Goal: Task Accomplishment & Management: Manage account settings

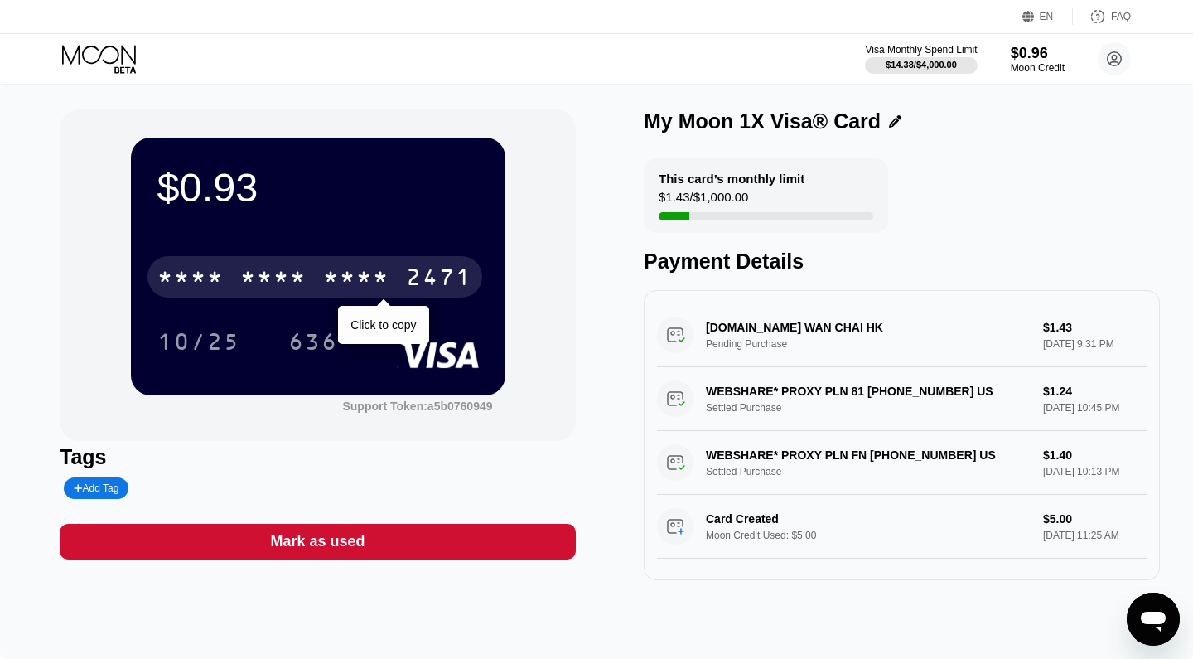
click at [369, 297] on div "* * * * * * * * * * * * 2471 Click to copy" at bounding box center [317, 272] width 321 height 56
click at [356, 247] on div "* * * * * * * * * * * * 2471 Click to copy" at bounding box center [317, 272] width 321 height 56
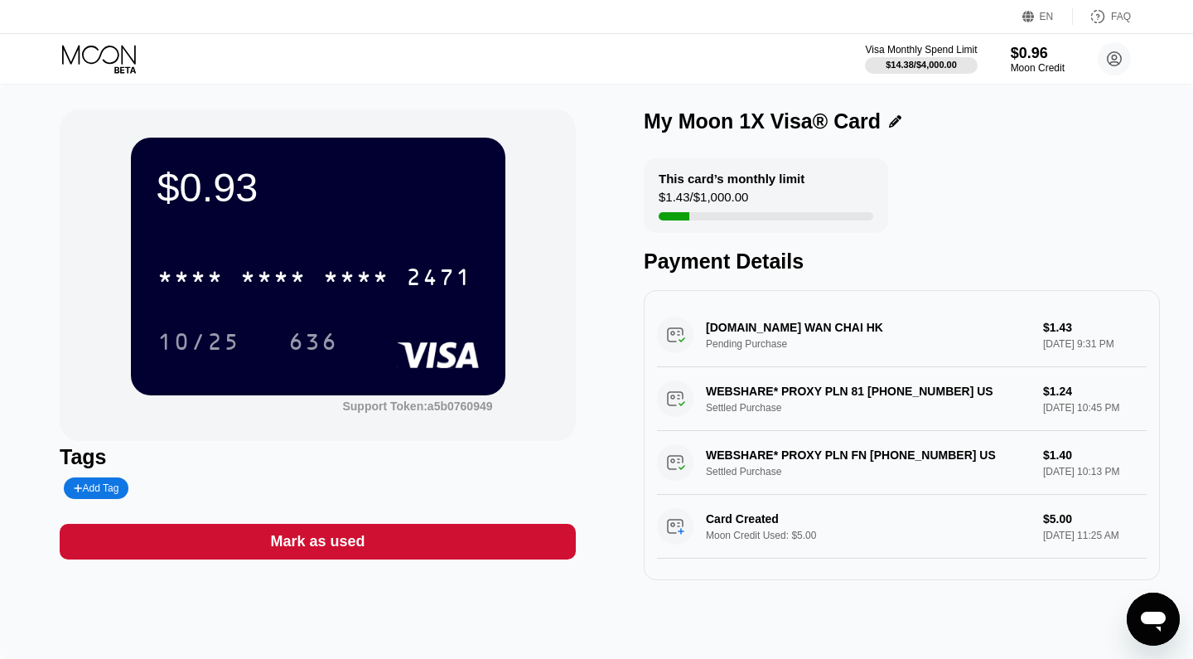
click at [258, 176] on div "$0.93" at bounding box center [317, 187] width 321 height 46
click at [1114, 63] on circle at bounding box center [1114, 58] width 33 height 33
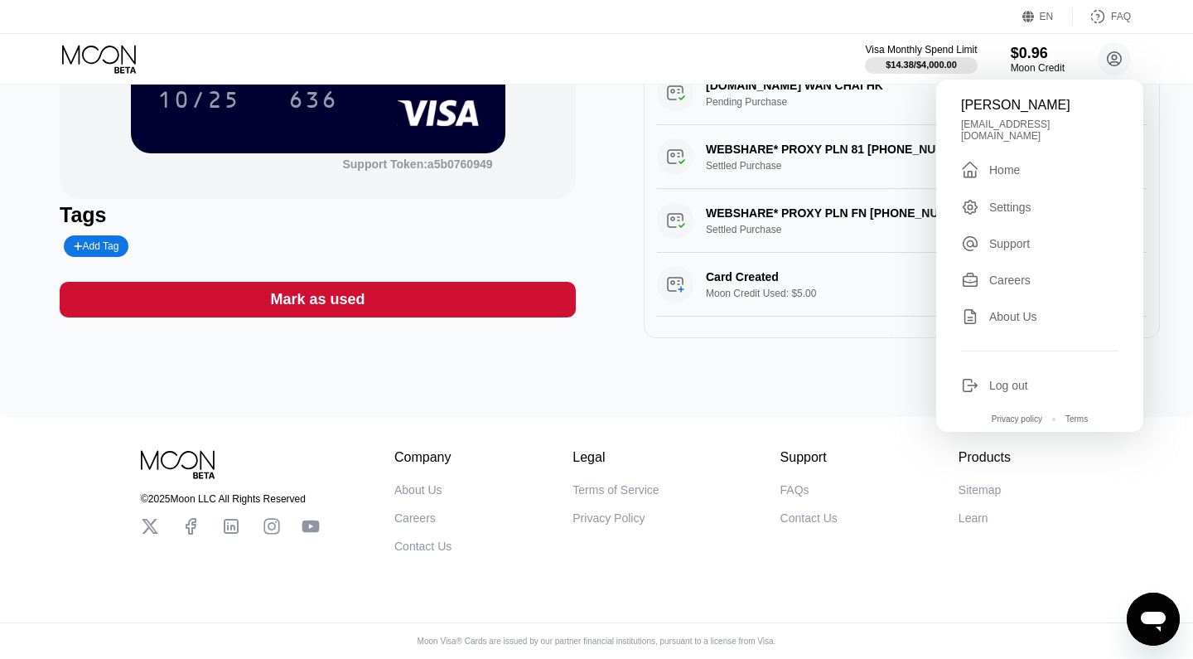
scroll to position [245, 0]
click at [471, 296] on div "Mark as used" at bounding box center [318, 300] width 516 height 36
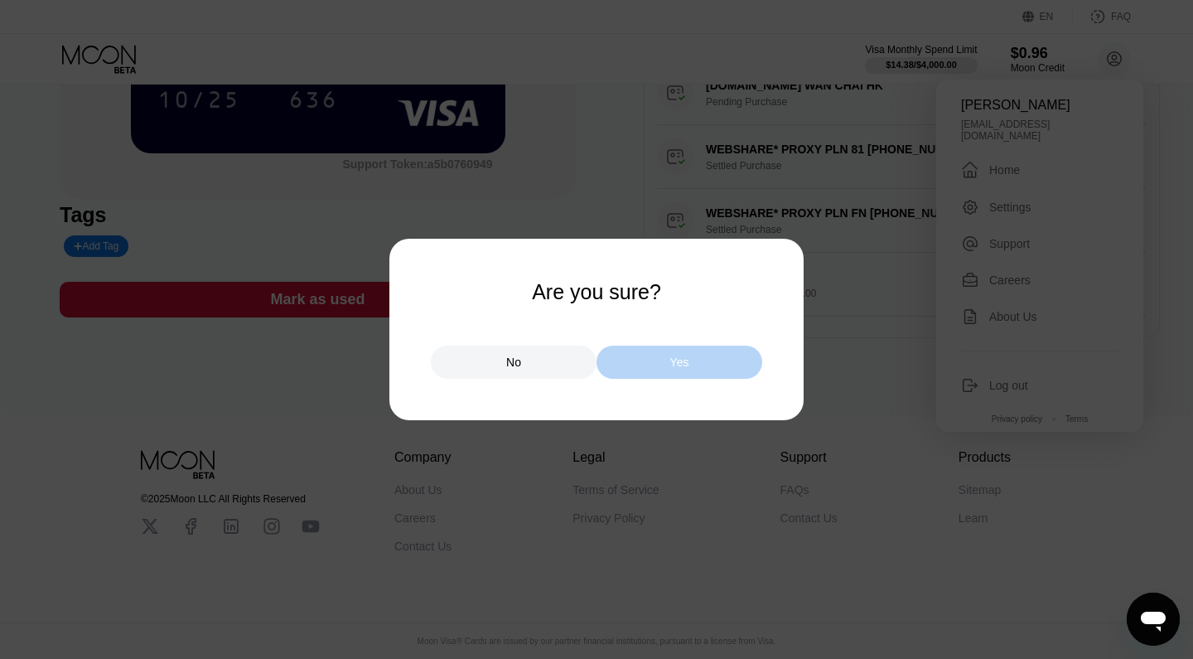
click at [710, 368] on div "Yes" at bounding box center [680, 362] width 166 height 33
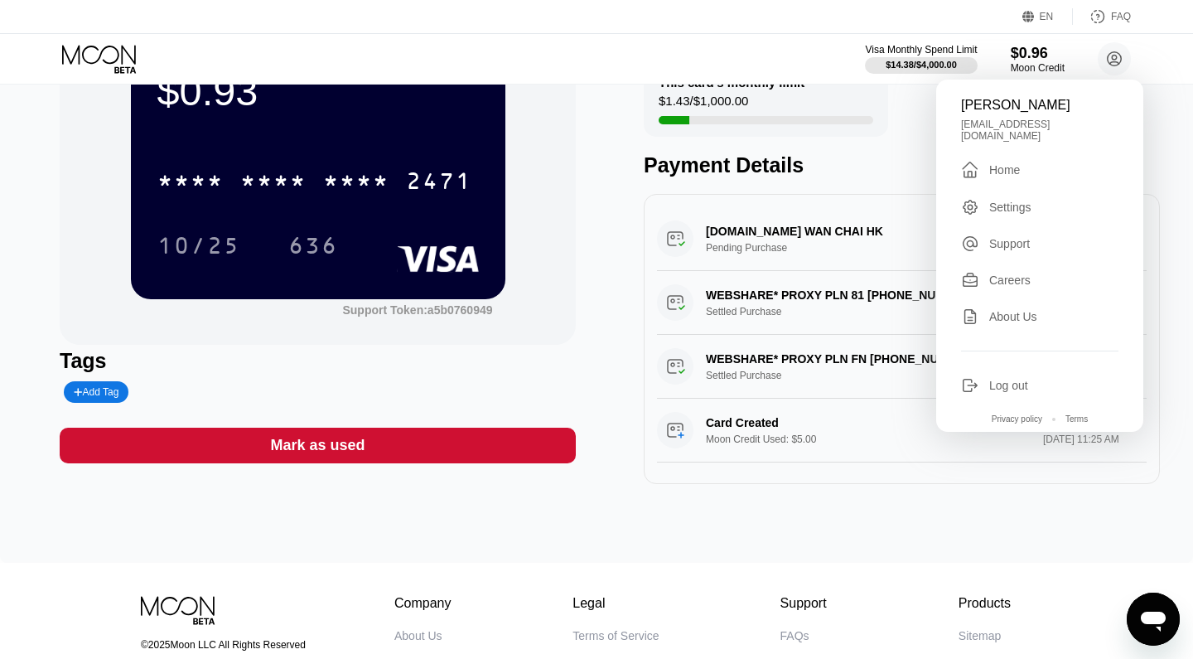
scroll to position [73, 0]
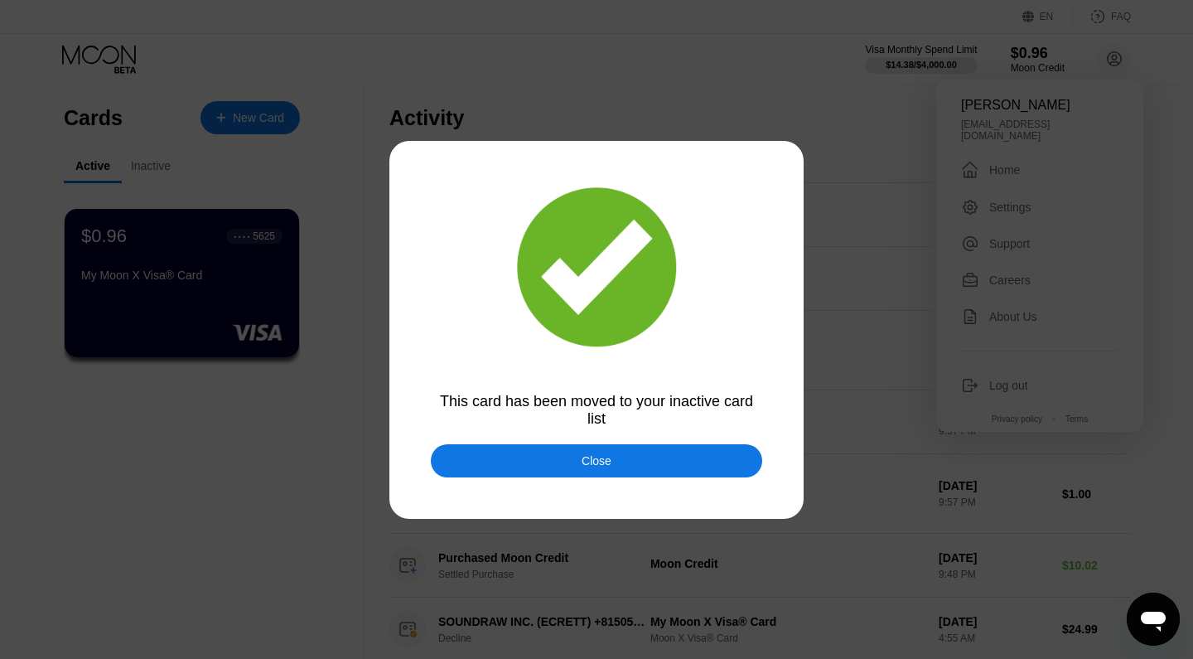
click at [607, 459] on div "Close" at bounding box center [597, 460] width 30 height 13
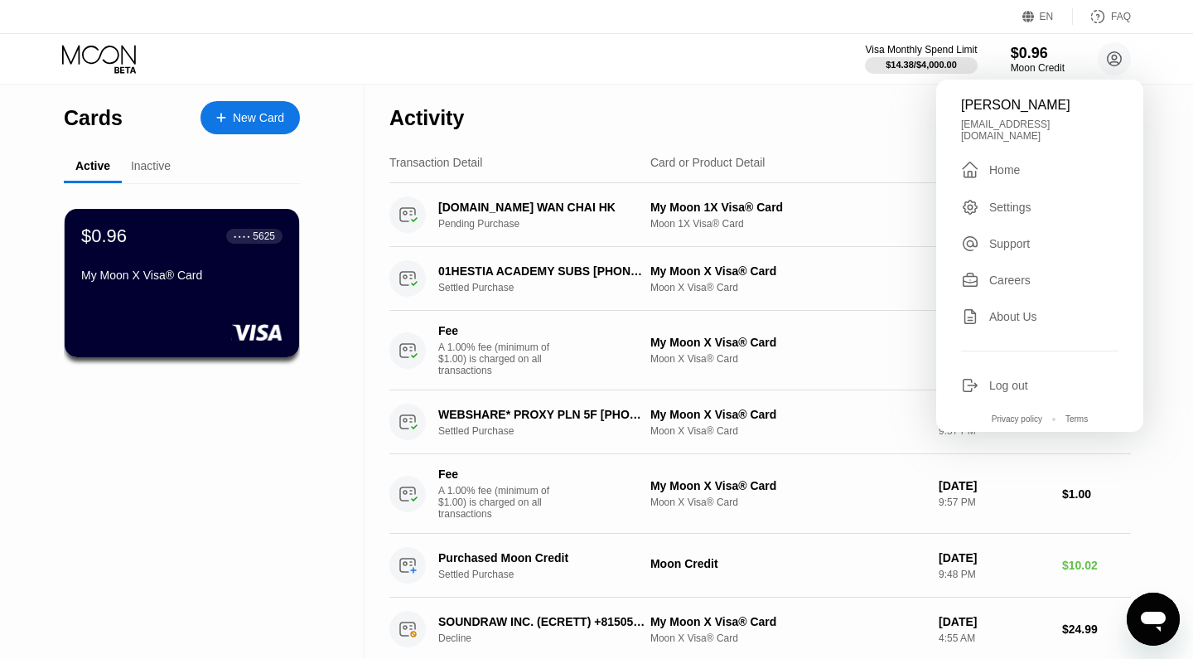
click at [136, 172] on div "Inactive" at bounding box center [151, 165] width 40 height 13
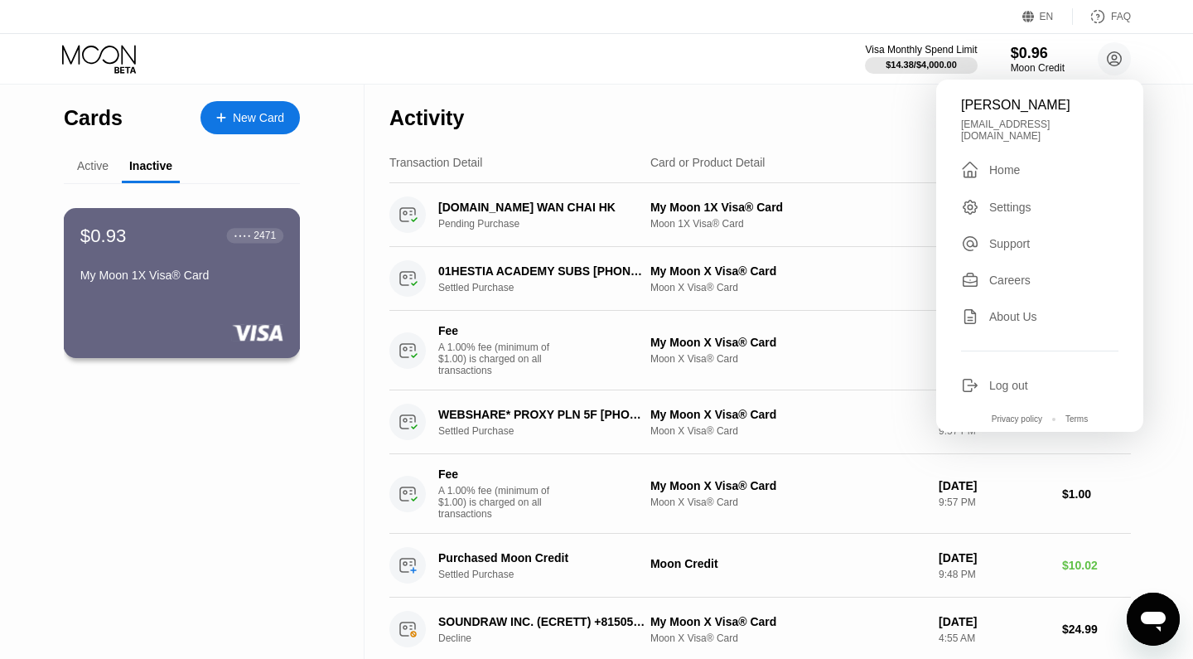
click at [259, 241] on div "2471" at bounding box center [265, 236] width 22 height 12
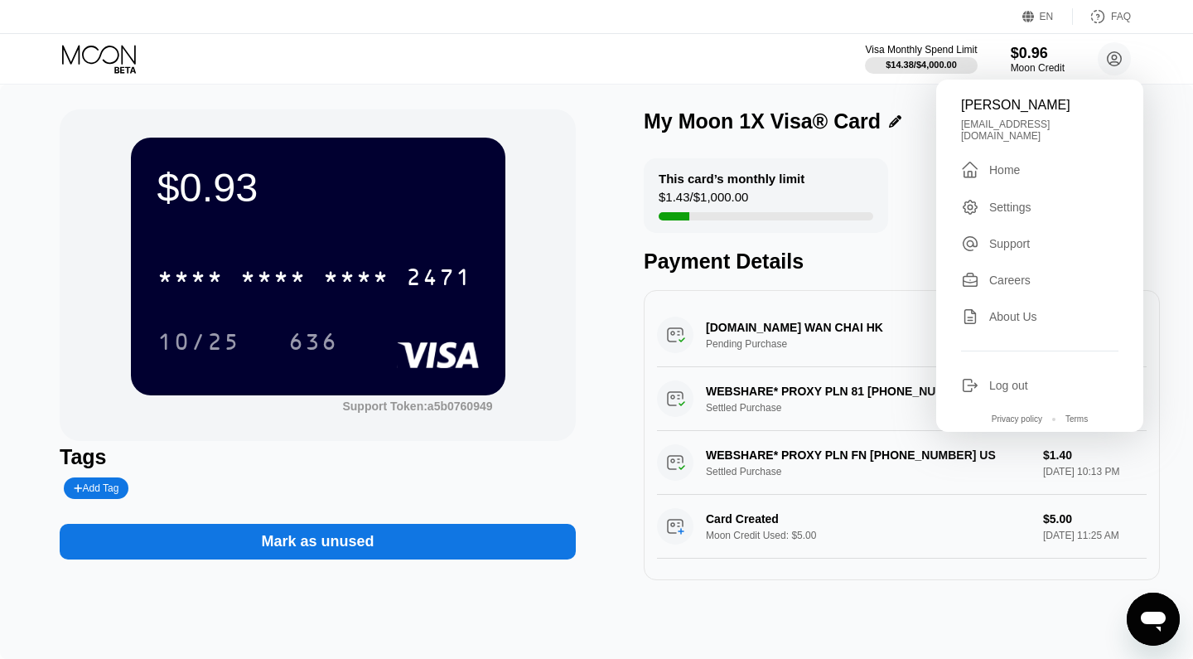
click at [333, 547] on div "Mark as unused" at bounding box center [317, 541] width 113 height 19
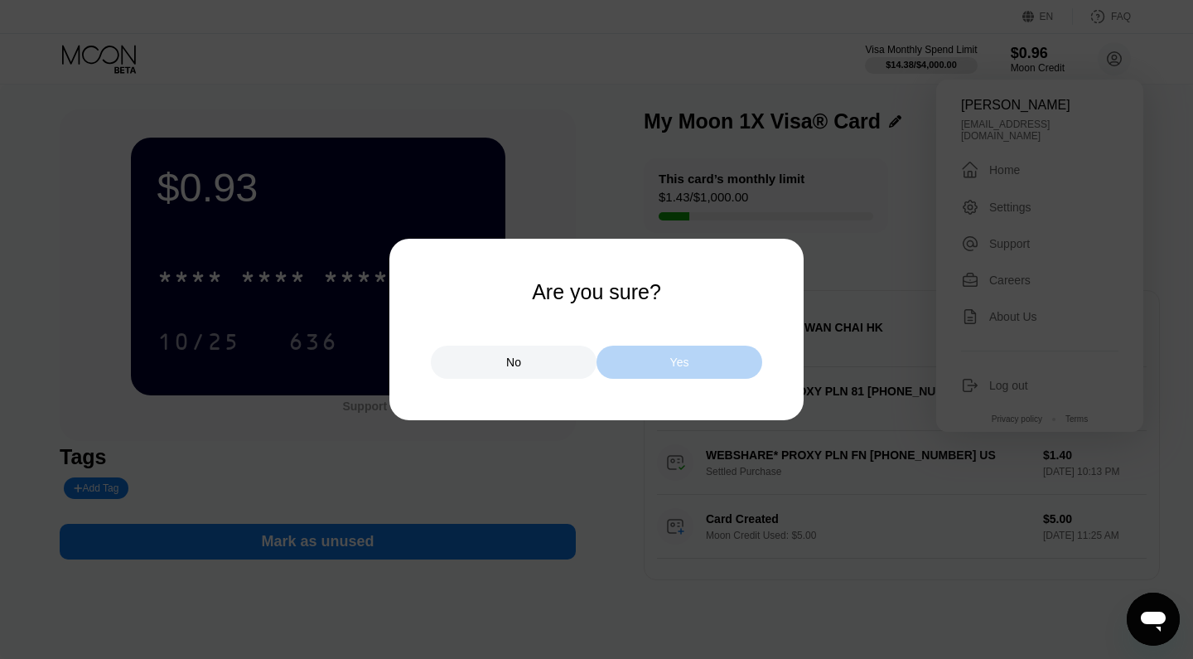
click at [648, 355] on div "Yes" at bounding box center [680, 362] width 166 height 33
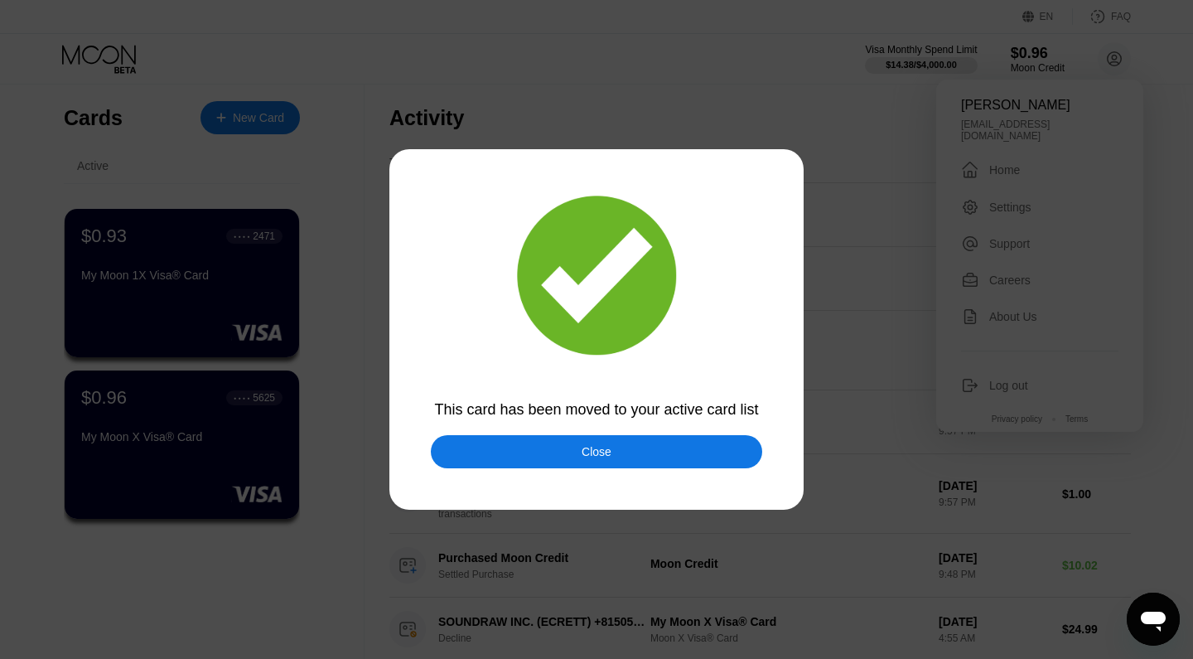
click at [582, 450] on div "Close" at bounding box center [597, 451] width 30 height 13
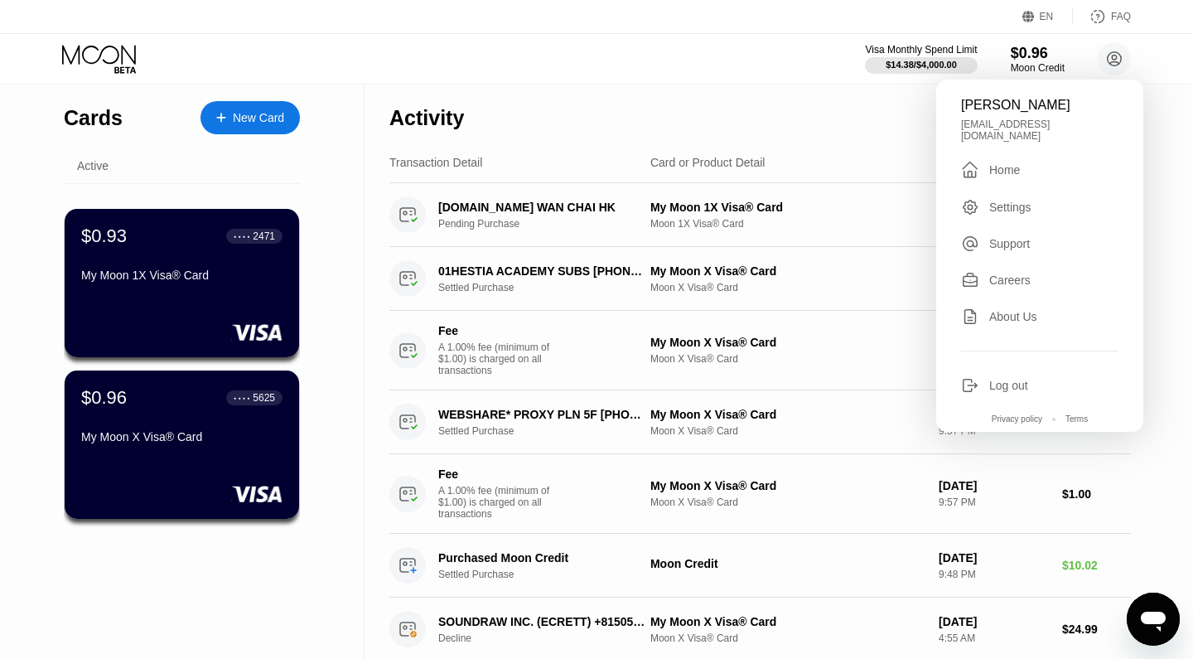
click at [99, 162] on div "Active" at bounding box center [92, 165] width 31 height 13
click at [1151, 100] on div "Activity Export Transaction Detail Card or Product Detail Date & Time Amount [D…" at bounding box center [760, 642] width 791 height 1114
